Goal: Information Seeking & Learning: Learn about a topic

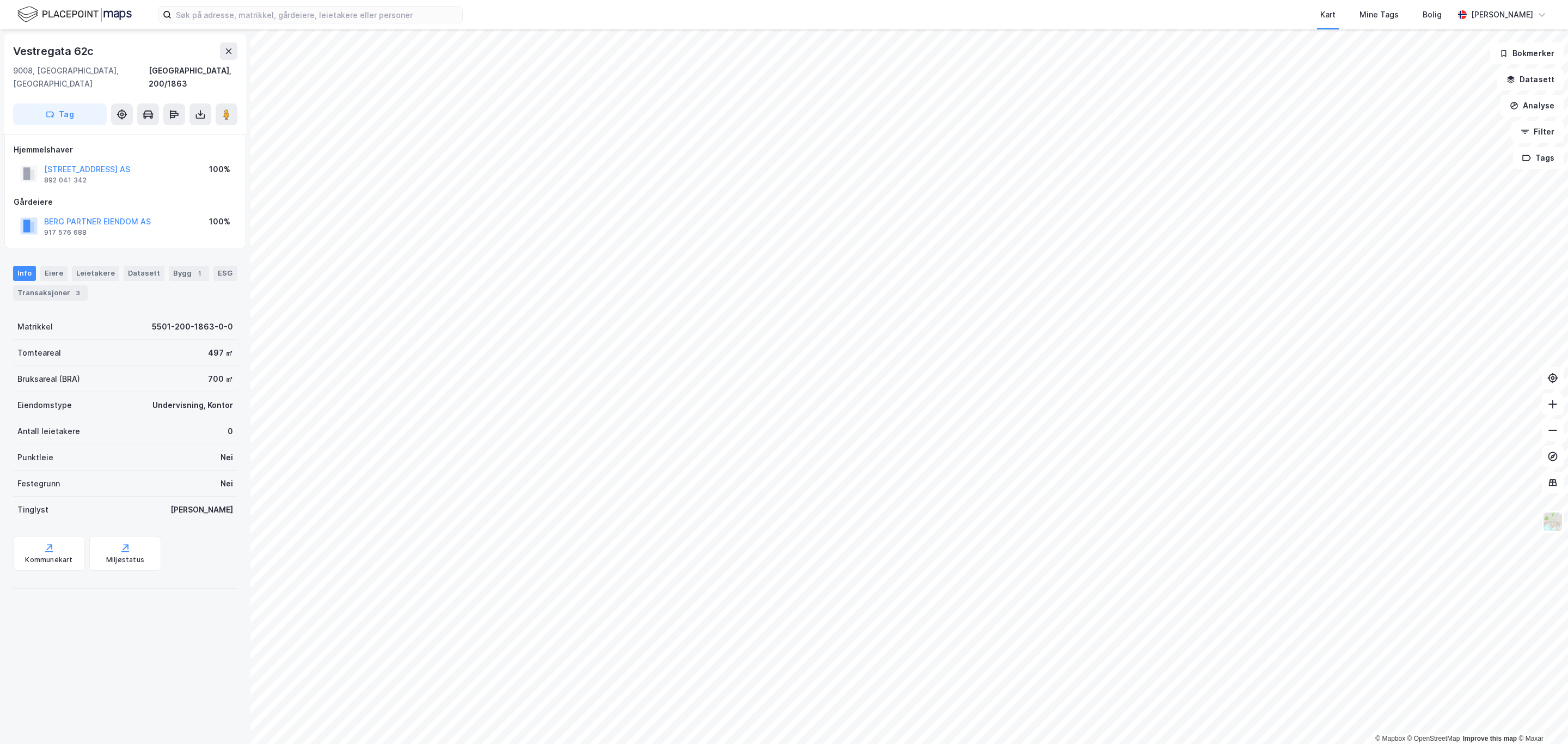
click at [1567, 600] on html "Kart Mine Tags Bolig [PERSON_NAME] © Mapbox © OpenStreetMap Improve this map © …" at bounding box center [784, 372] width 1568 height 744
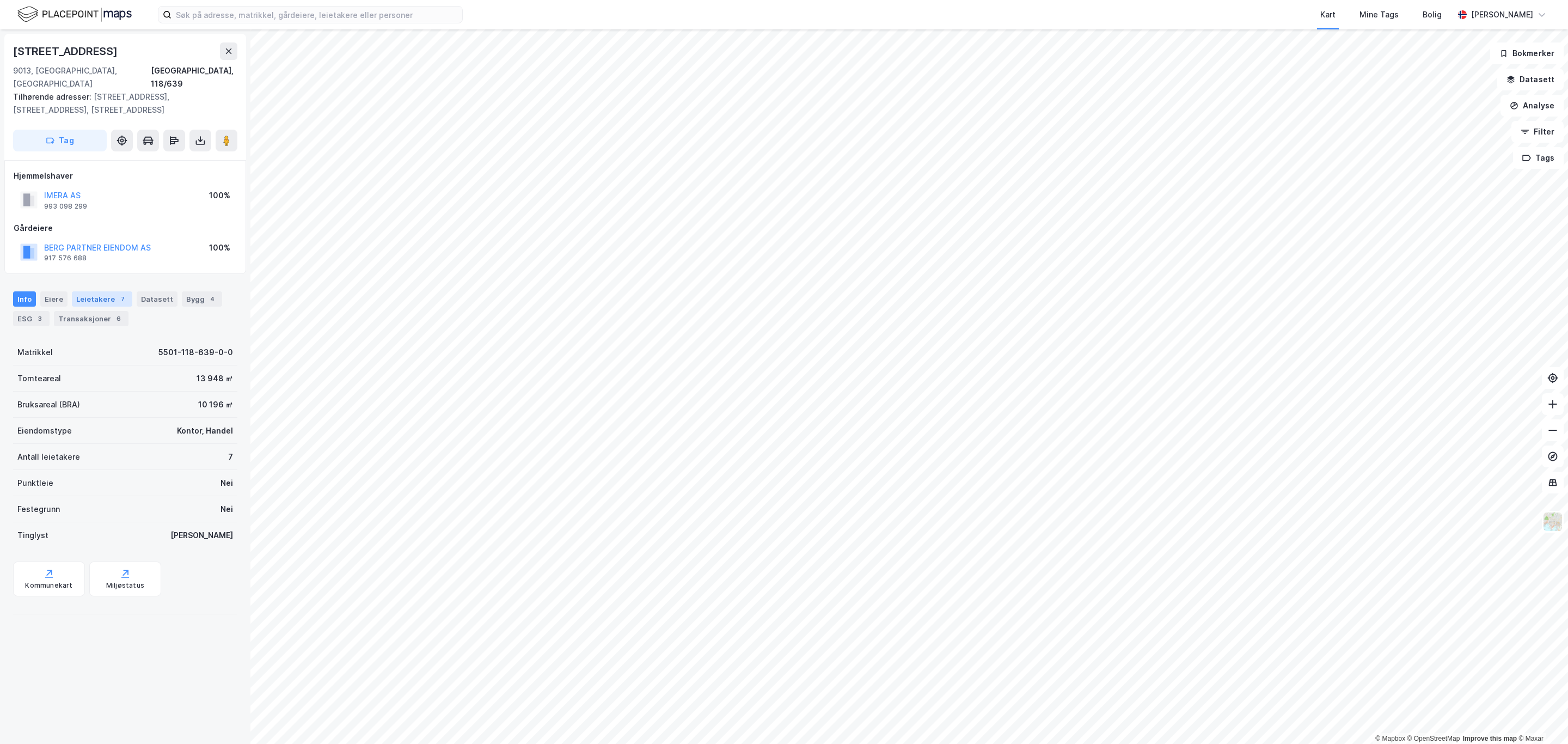
click at [88, 292] on div "Leietakere 7" at bounding box center [102, 299] width 60 height 15
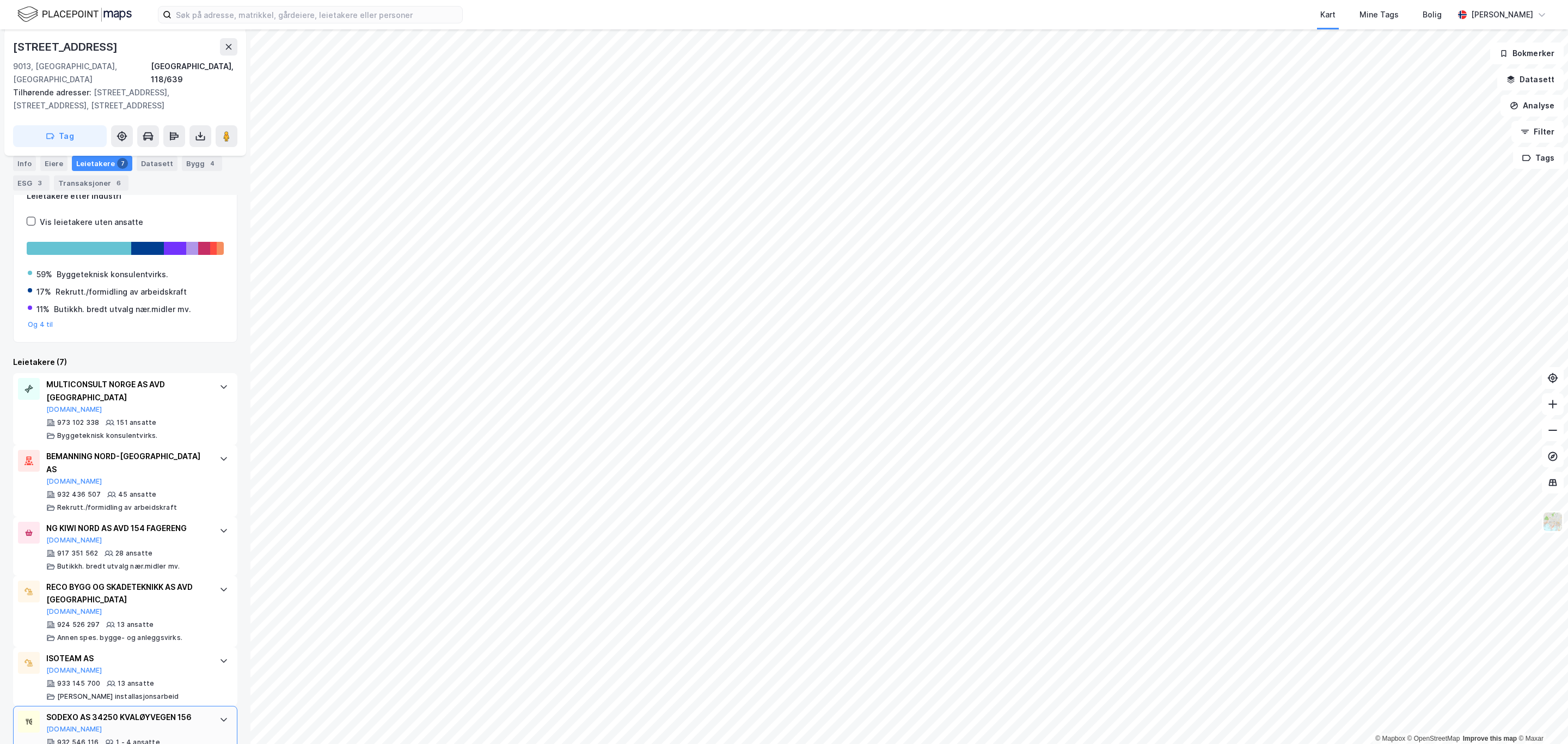
scroll to position [234, 0]
